Goal: Navigation & Orientation: Find specific page/section

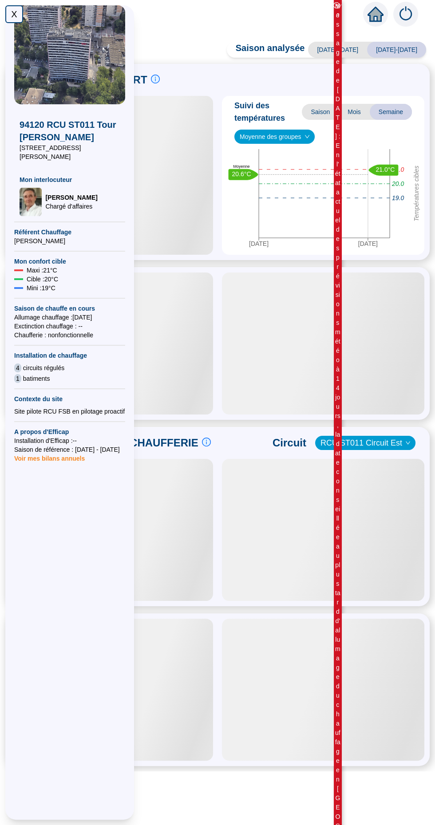
click at [16, 10] on div "X" at bounding box center [14, 14] width 18 height 18
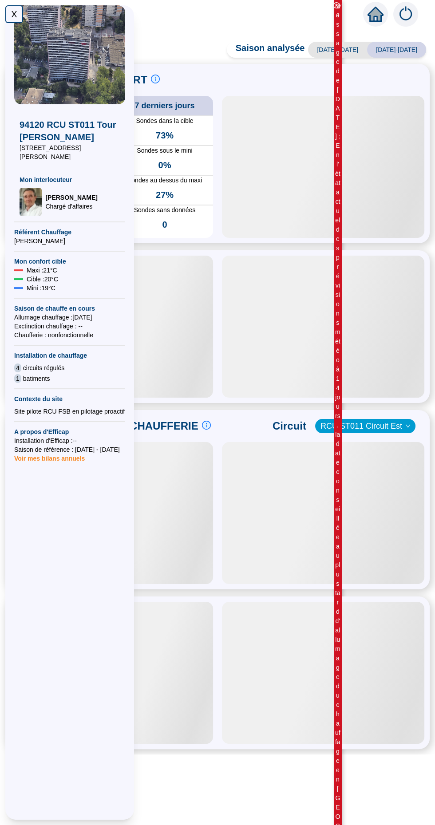
click at [16, 17] on div "X" at bounding box center [14, 14] width 18 height 18
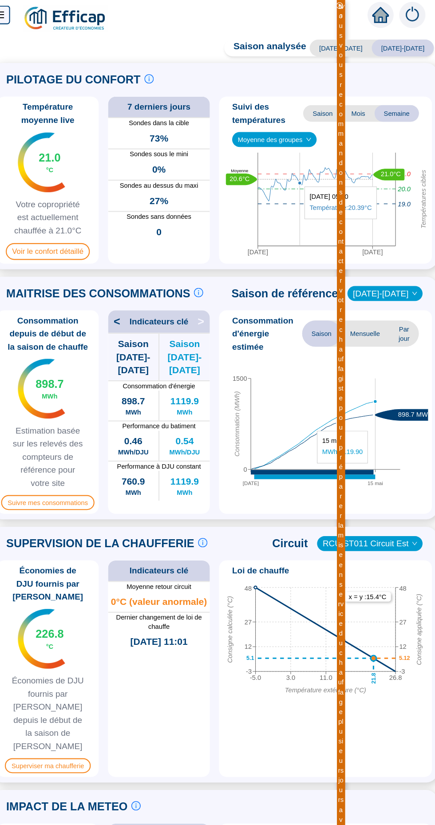
click at [334, 5] on icon "close-circle" at bounding box center [336, 5] width 6 height 6
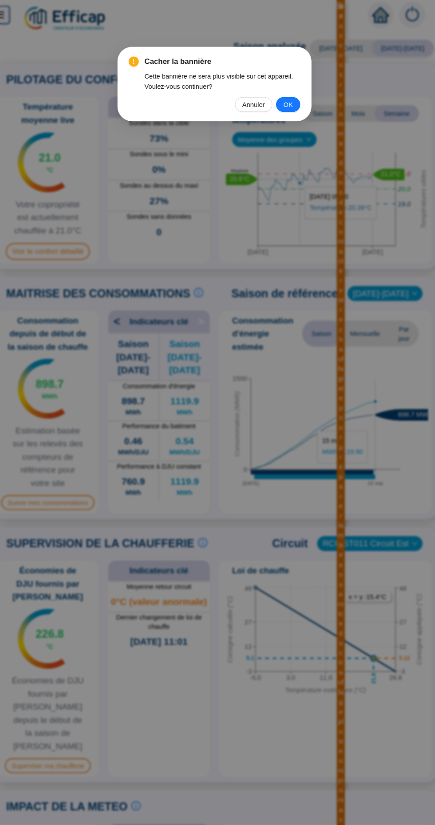
click at [242, 106] on div "Annuler OK" at bounding box center [217, 99] width 163 height 14
click at [245, 100] on button "Annuler" at bounding box center [255, 99] width 36 height 14
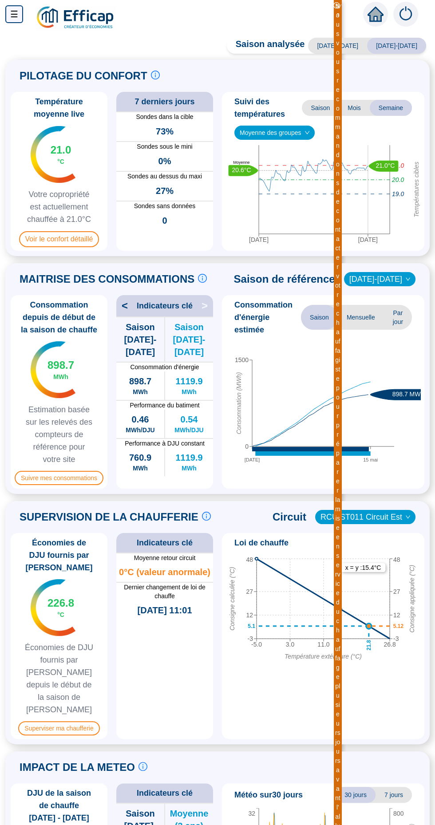
scroll to position [1, 0]
